Goal: Navigation & Orientation: Understand site structure

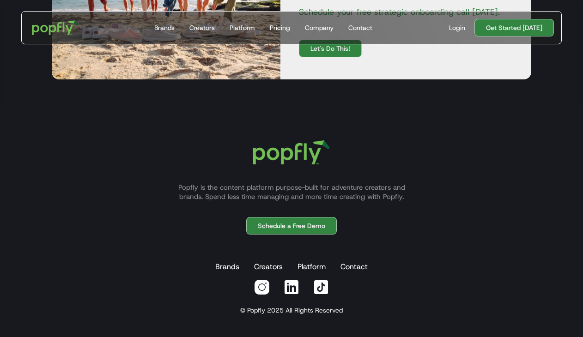
scroll to position [2791, 0]
click at [312, 269] on link "Platform" at bounding box center [312, 267] width 32 height 18
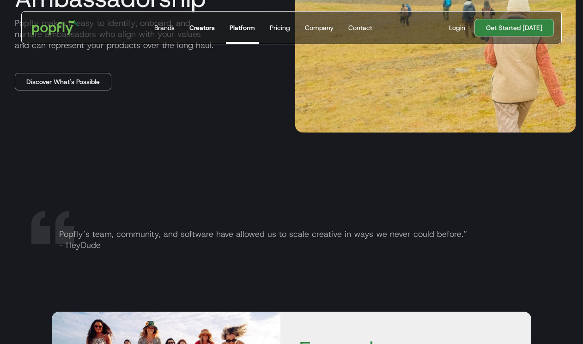
scroll to position [1319, 0]
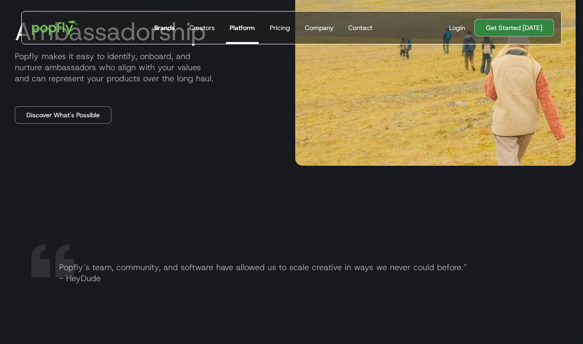
click at [166, 27] on div "Brands" at bounding box center [164, 27] width 20 height 9
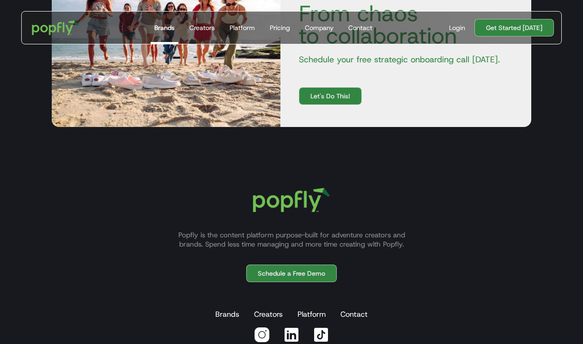
scroll to position [1679, 0]
